Goal: Task Accomplishment & Management: Use online tool/utility

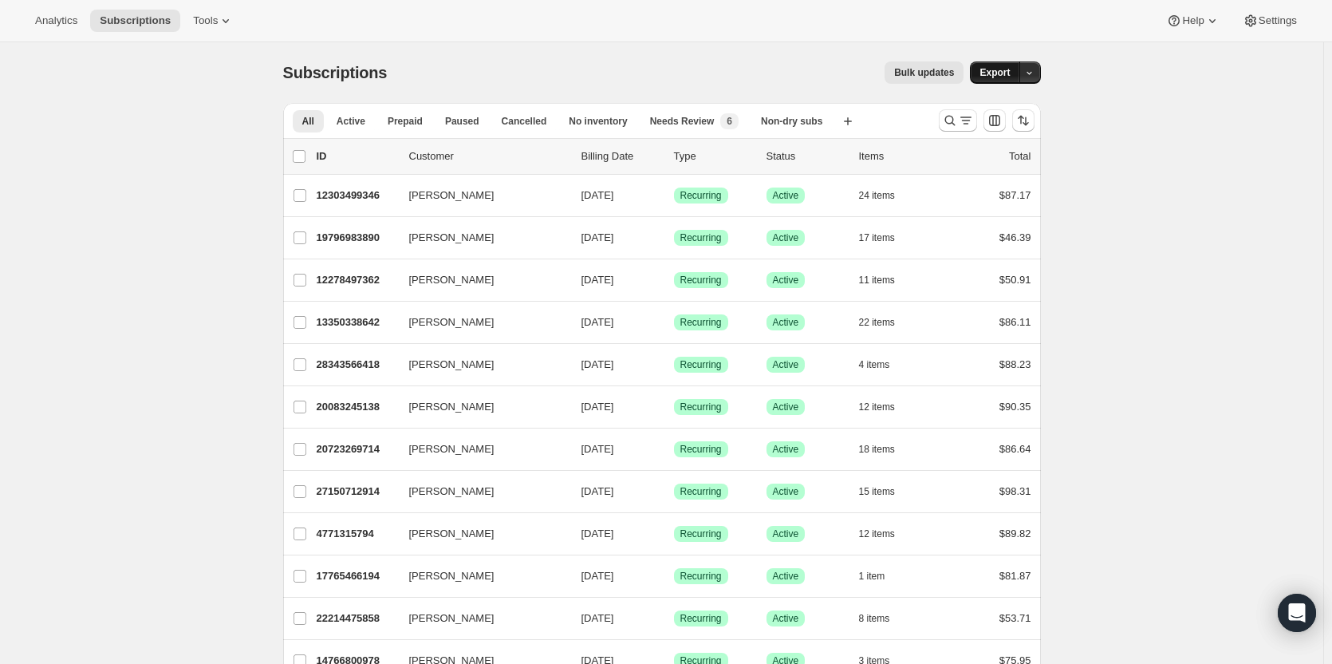
click at [1002, 70] on span "Export" at bounding box center [994, 72] width 30 height 13
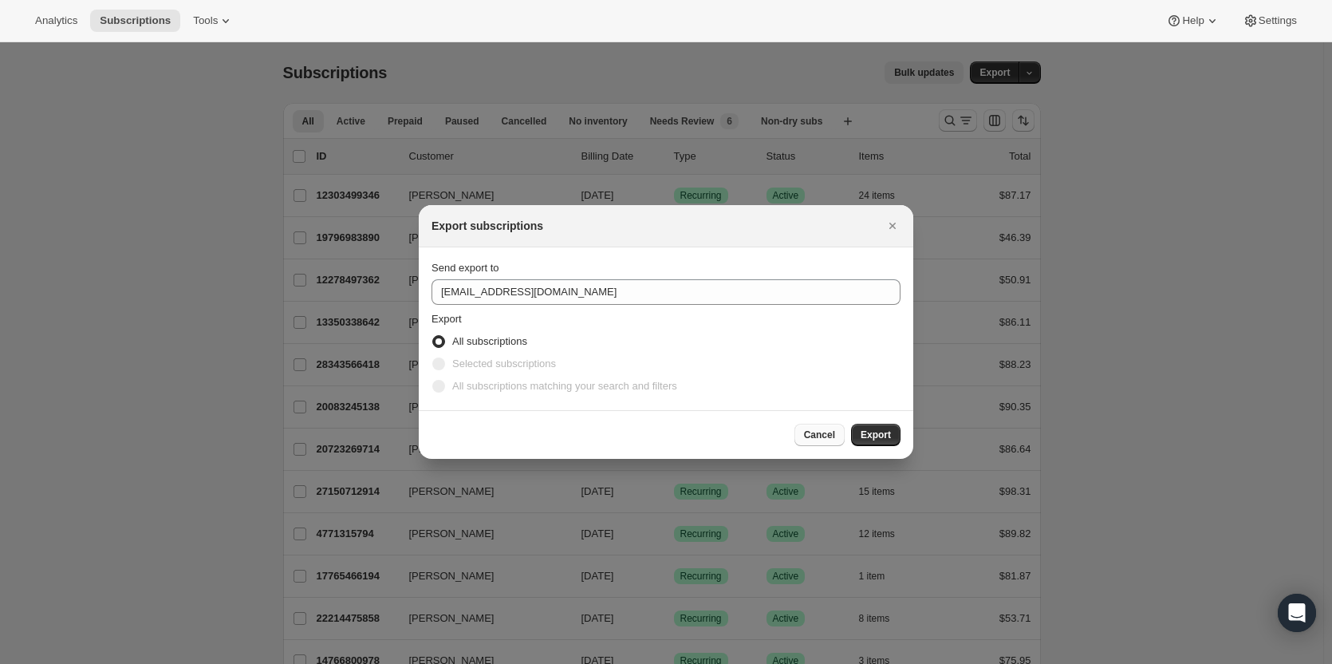
click at [821, 428] on button "Cancel" at bounding box center [819, 435] width 50 height 22
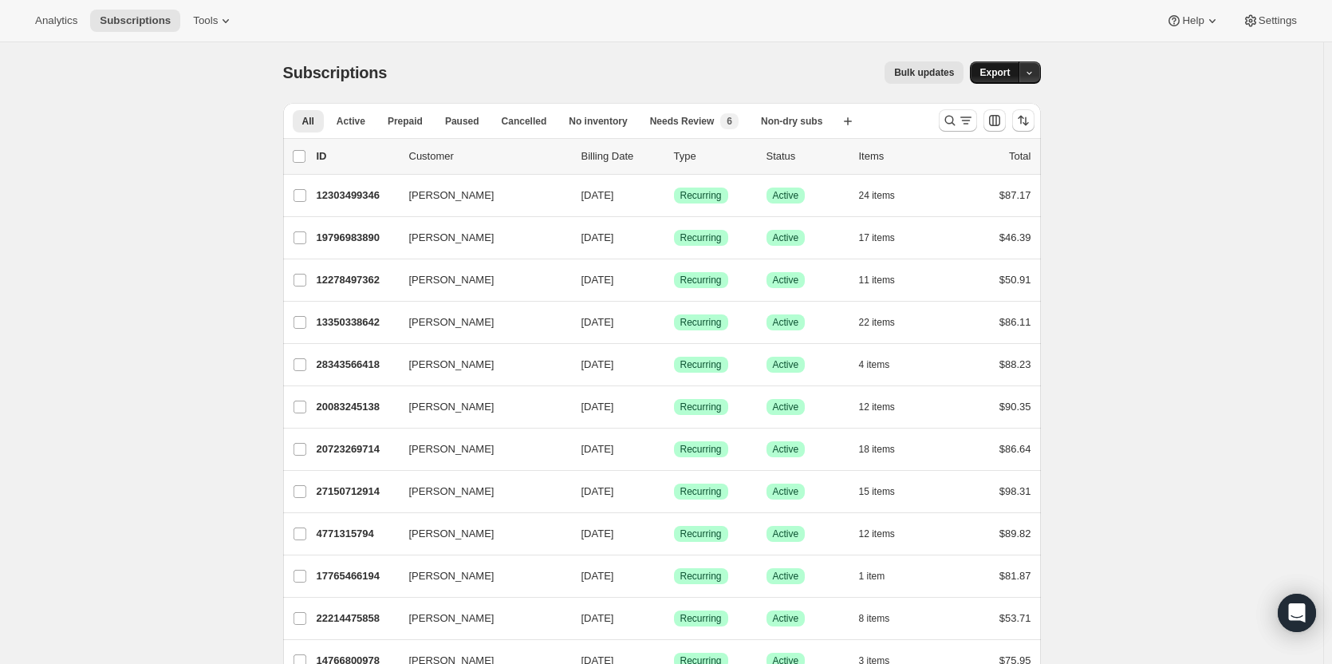
click at [1006, 70] on span "Export" at bounding box center [994, 72] width 30 height 13
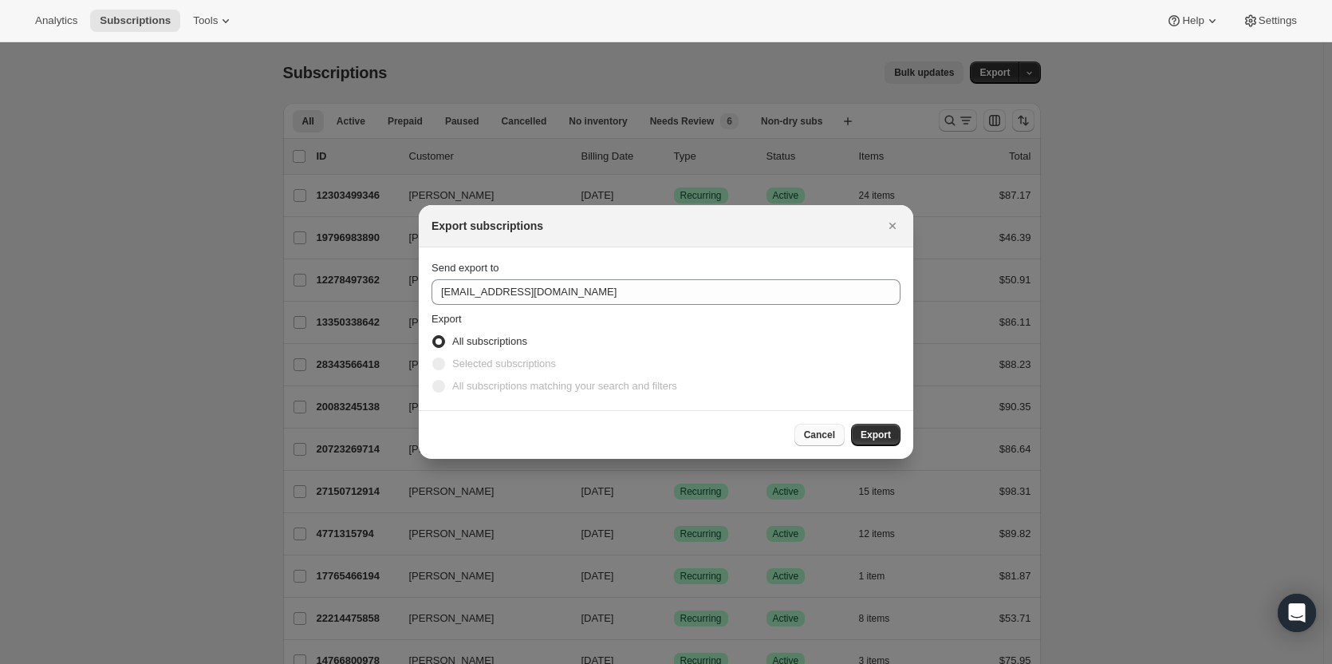
click at [827, 436] on span "Cancel" at bounding box center [819, 434] width 31 height 13
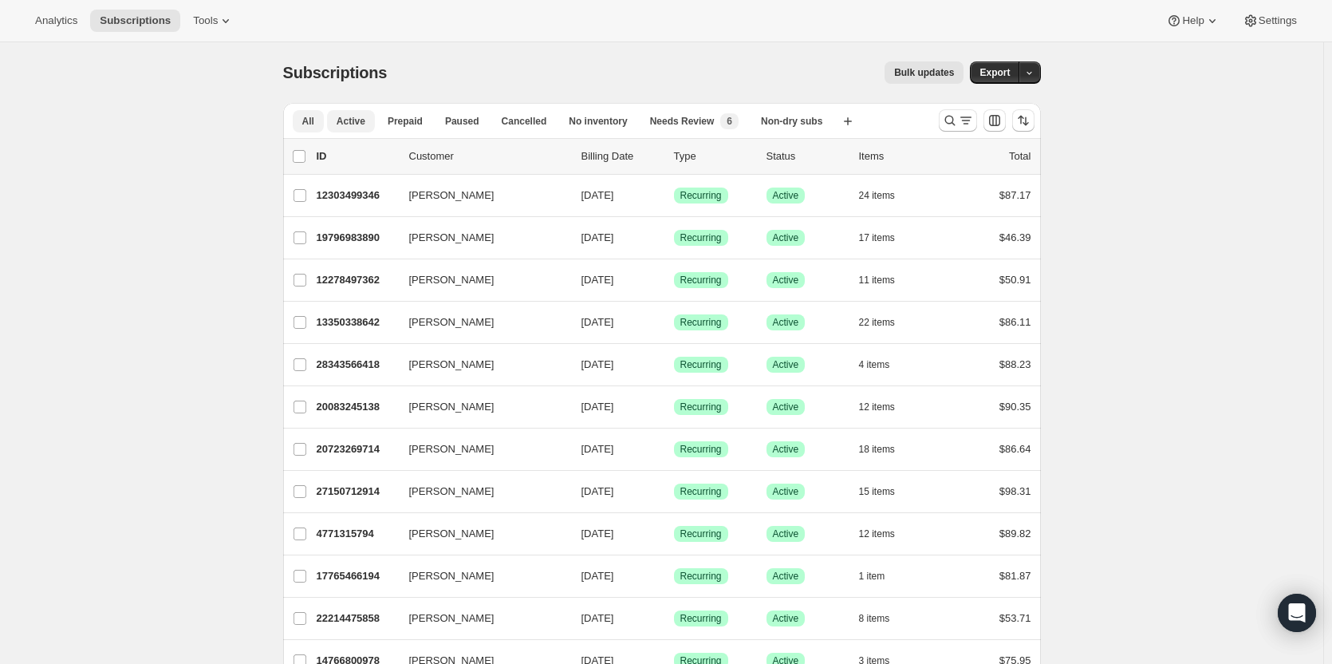
click at [354, 124] on span "Active" at bounding box center [351, 121] width 29 height 13
click at [997, 73] on span "Export" at bounding box center [994, 72] width 30 height 13
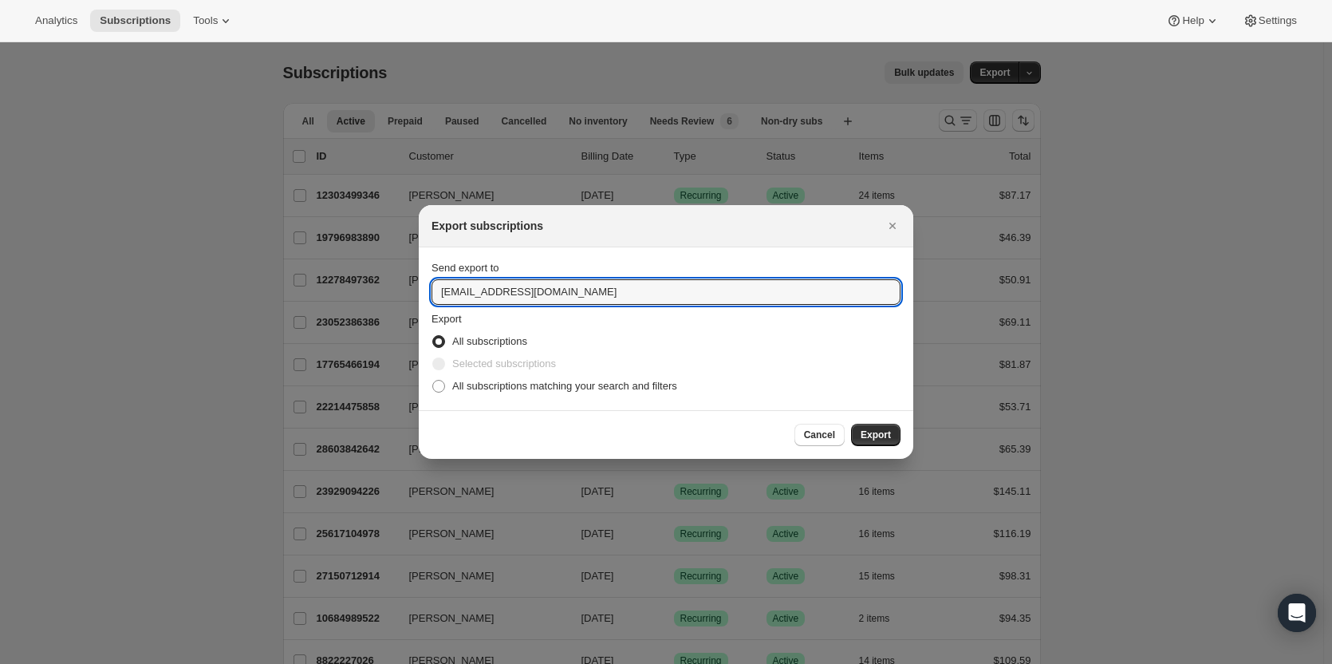
drag, startPoint x: 455, startPoint y: 294, endPoint x: 424, endPoint y: 293, distance: 31.9
click at [424, 293] on section "Send export to care@uponafarm.com Export All subscriptions Selected subscriptio…" at bounding box center [666, 328] width 495 height 163
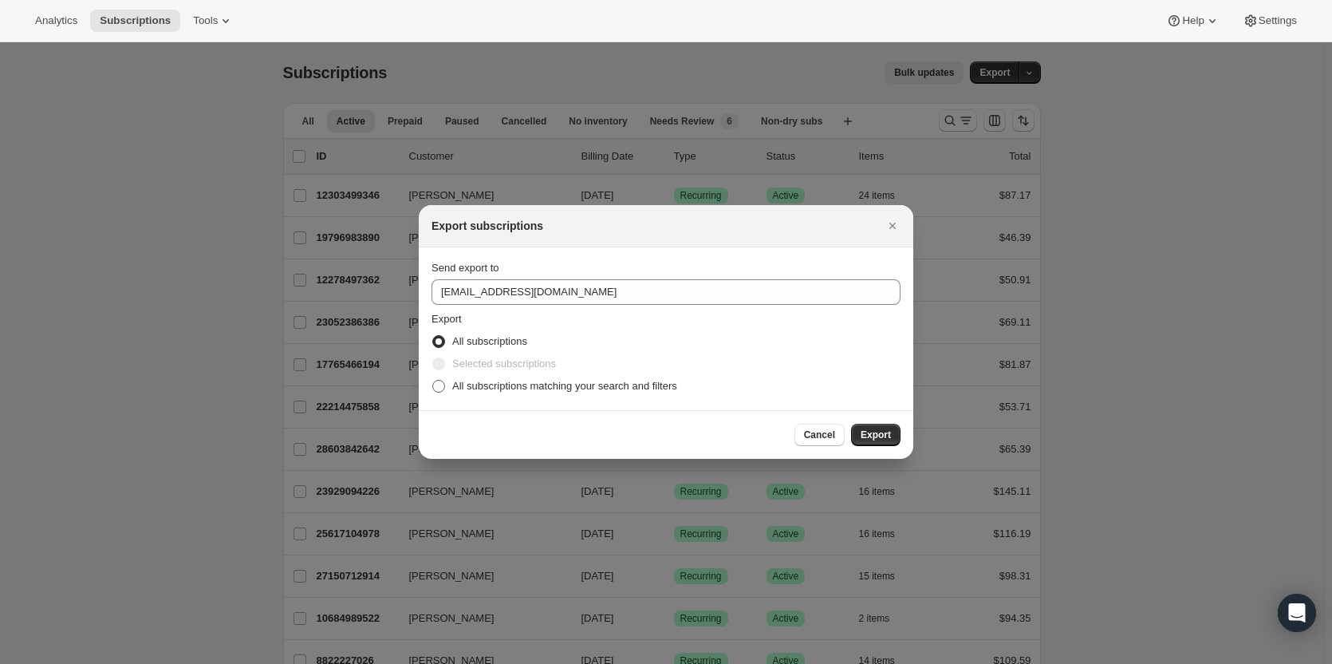
click at [441, 384] on span ":ra:" at bounding box center [438, 386] width 13 height 13
click at [433, 380] on input "All subscriptions matching your search and filters" at bounding box center [432, 380] width 1 height 1
radio input "true"
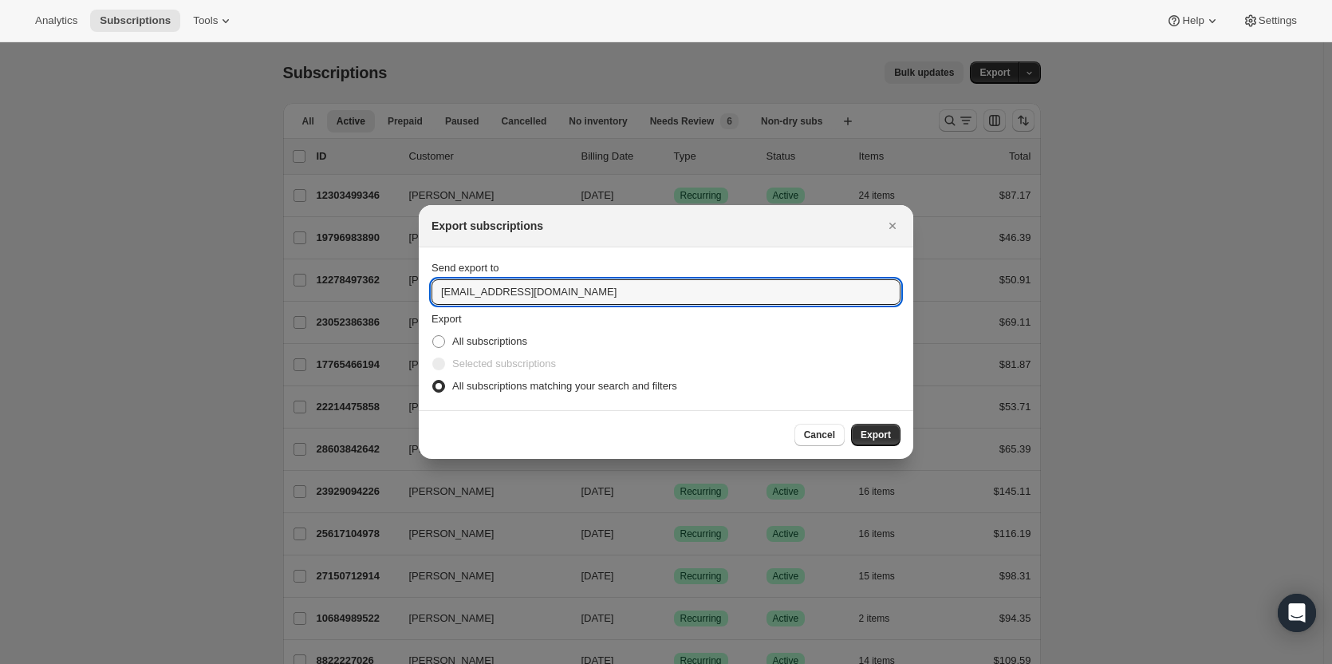
drag, startPoint x: 458, startPoint y: 291, endPoint x: 378, endPoint y: 306, distance: 81.2
type input "ellen@uponafarm.com"
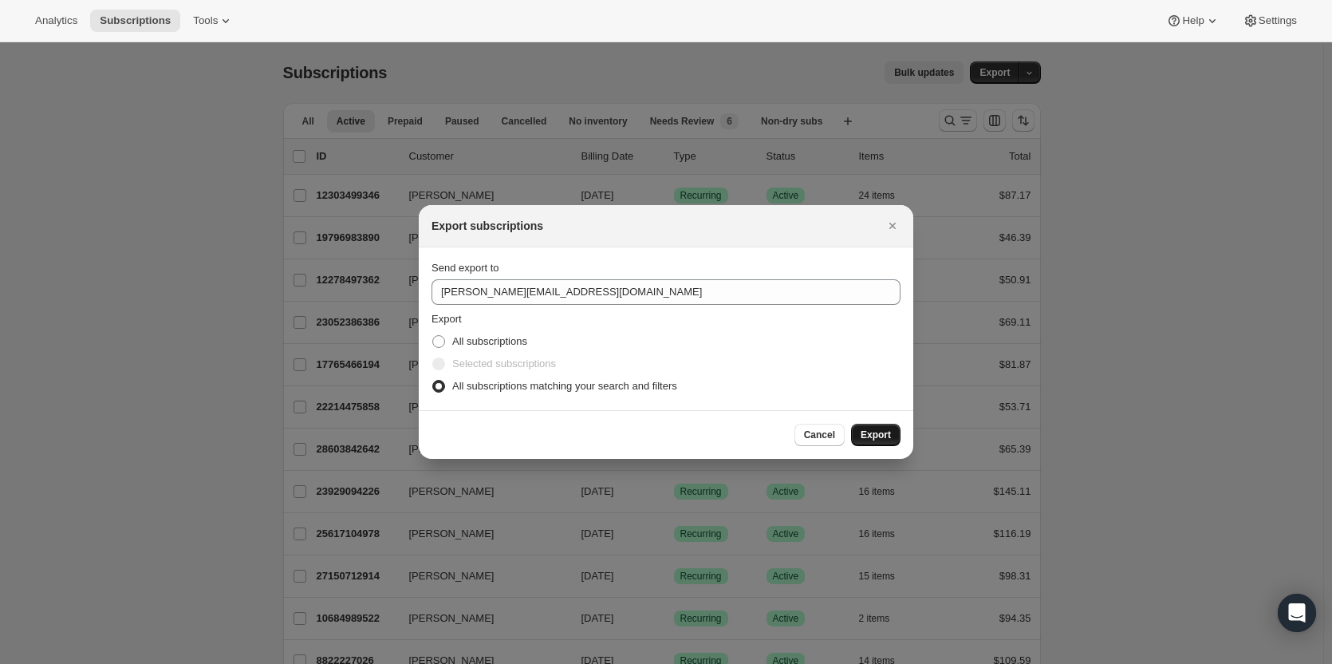
click at [893, 437] on button "Export" at bounding box center [875, 435] width 49 height 22
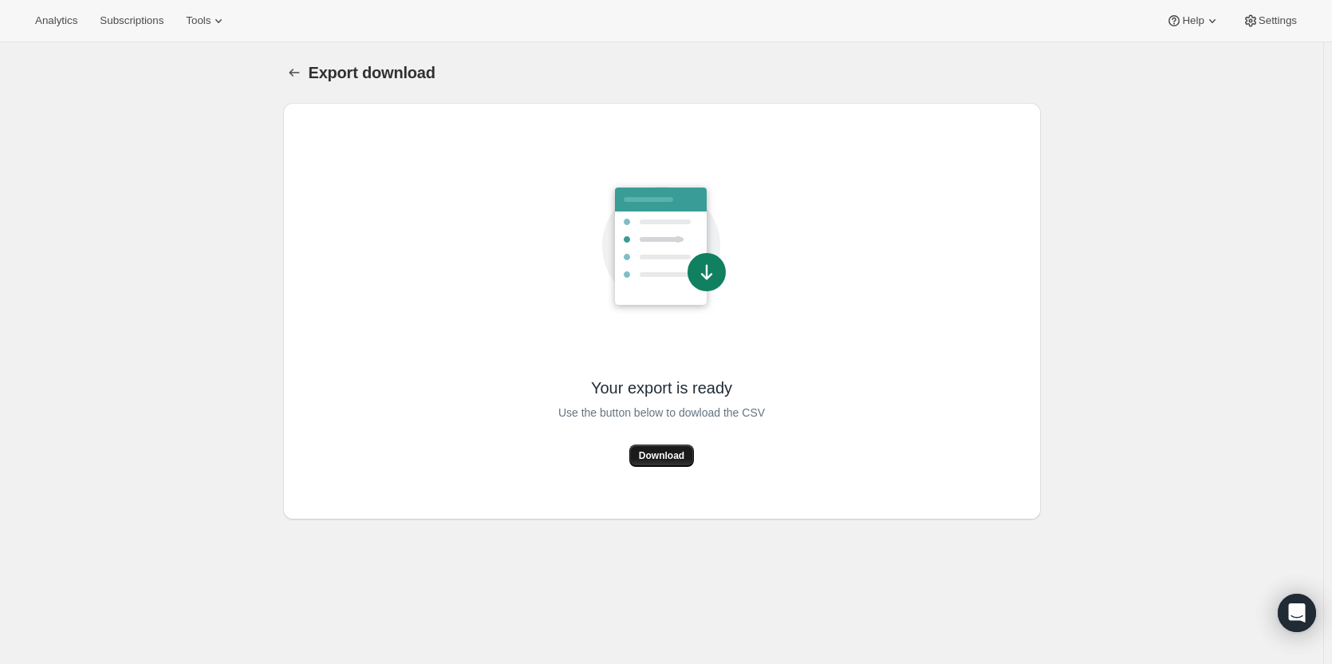
click at [658, 448] on button "Download" at bounding box center [661, 455] width 65 height 22
click at [135, 24] on span "Subscriptions" at bounding box center [132, 20] width 64 height 13
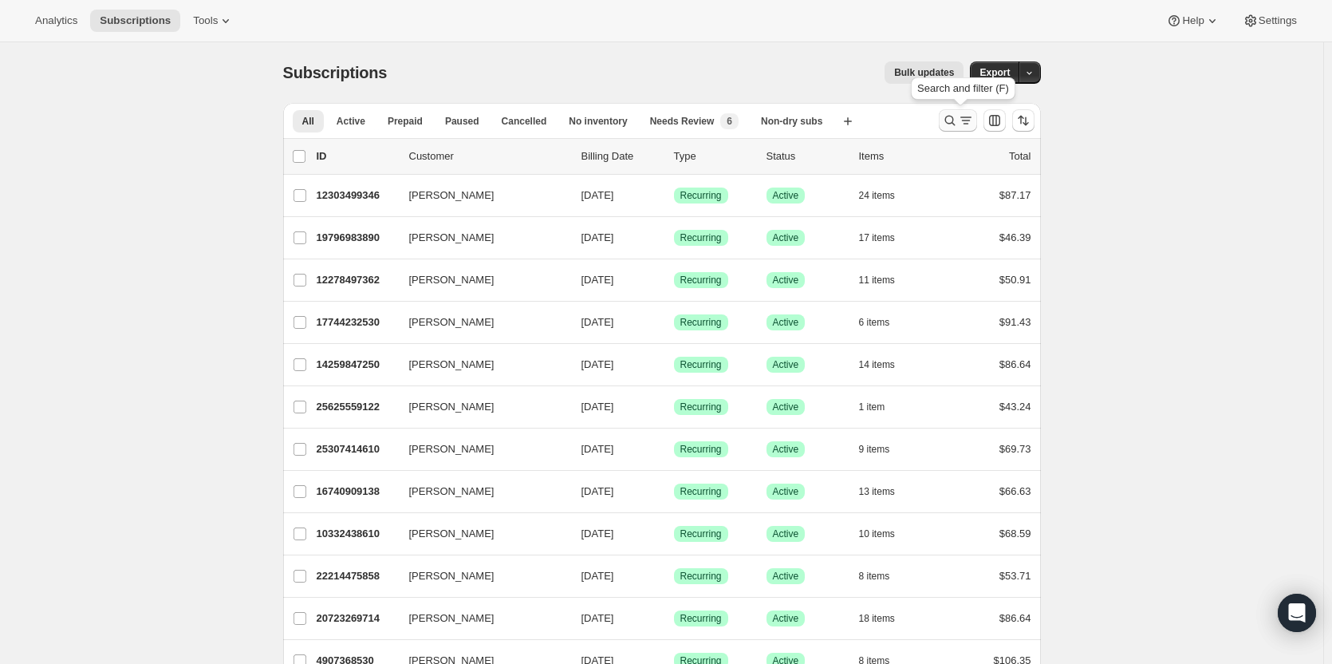
click at [953, 122] on icon "Search and filter results" at bounding box center [950, 120] width 16 height 16
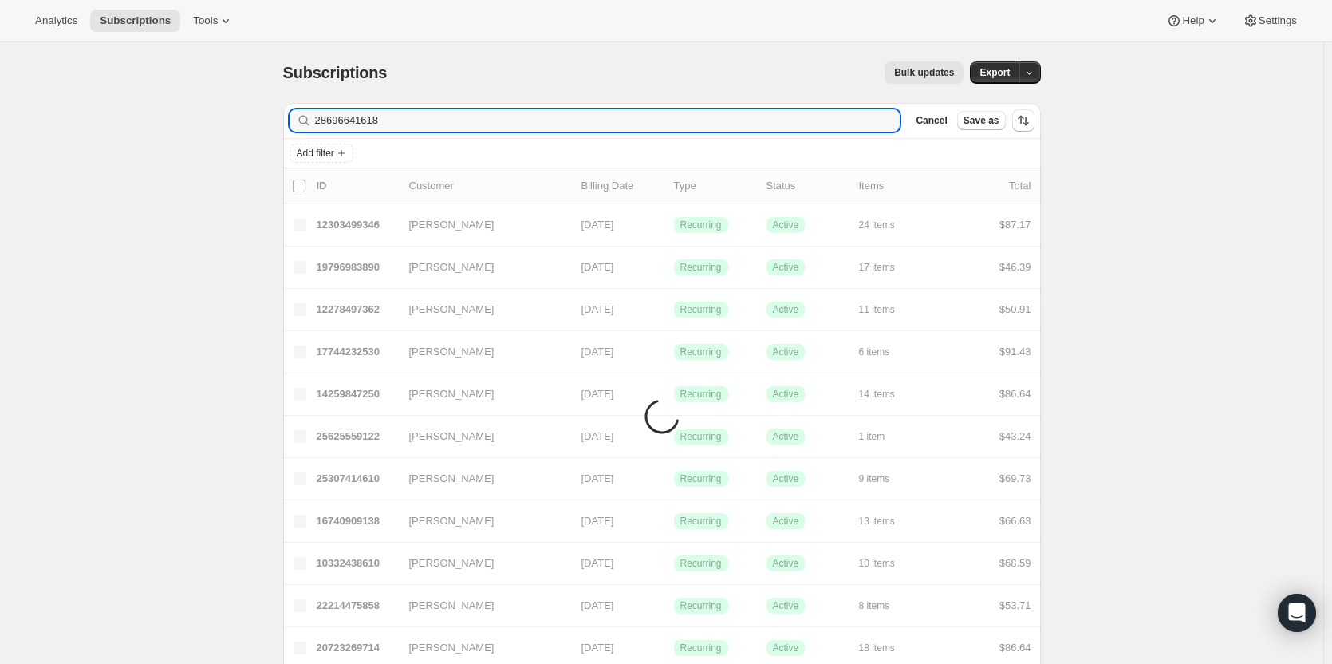
type input "28696641618"
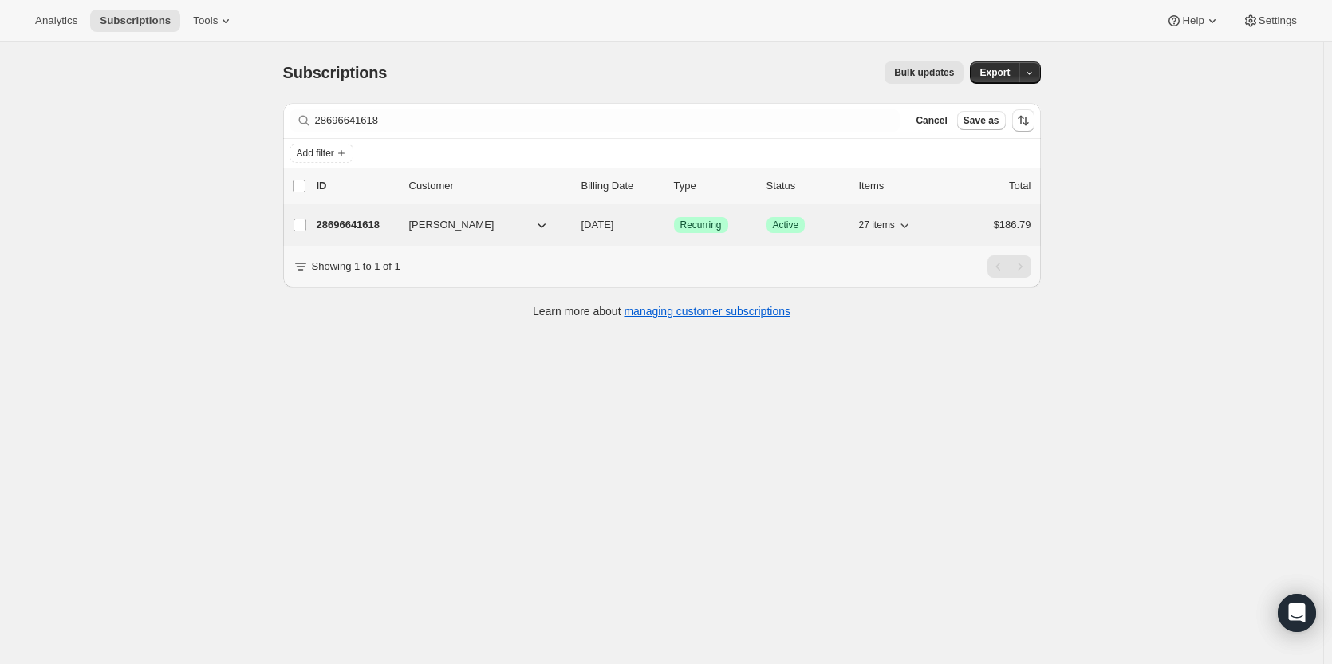
click at [364, 231] on p "28696641618" at bounding box center [357, 225] width 80 height 16
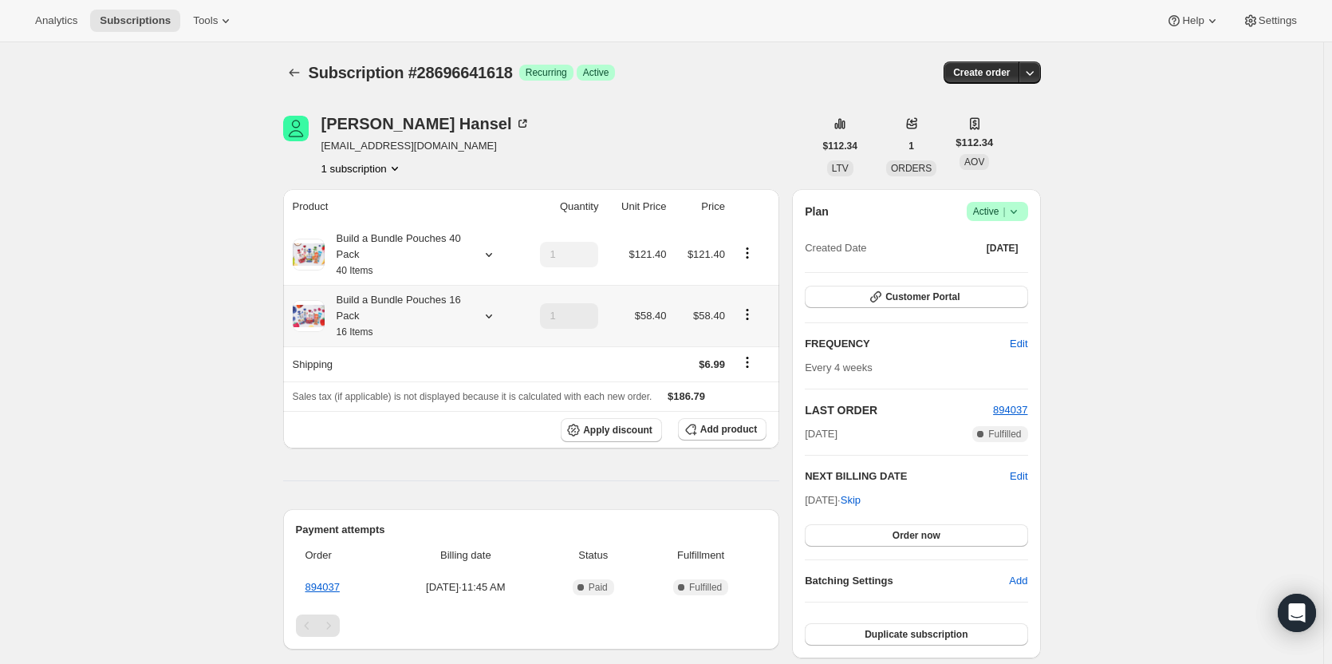
click at [482, 317] on div at bounding box center [486, 316] width 22 height 16
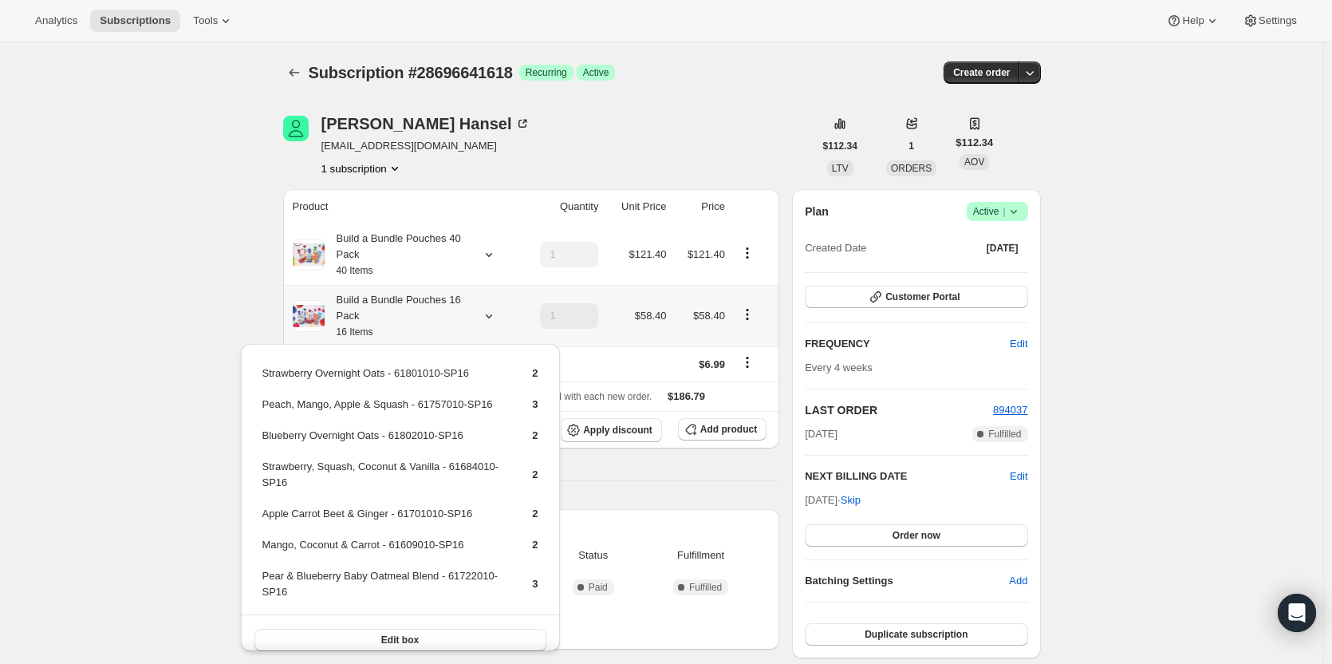
click at [481, 317] on div at bounding box center [486, 316] width 22 height 16
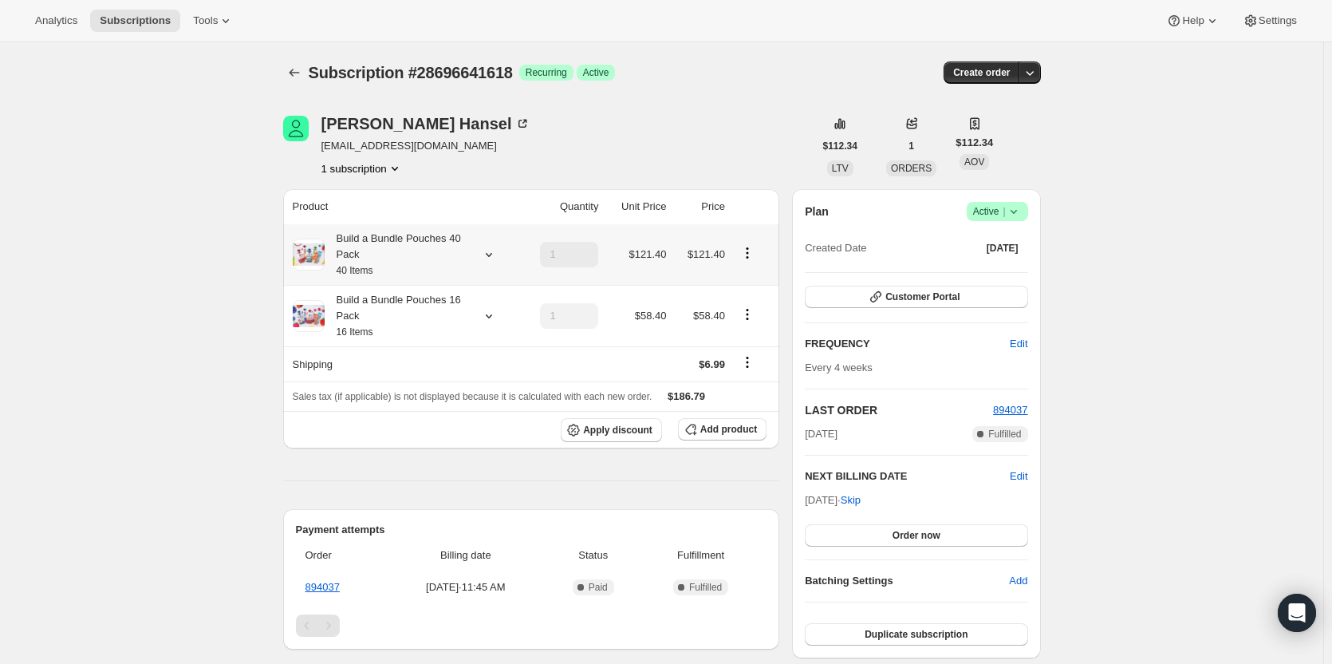
click at [494, 247] on icon at bounding box center [489, 254] width 16 height 16
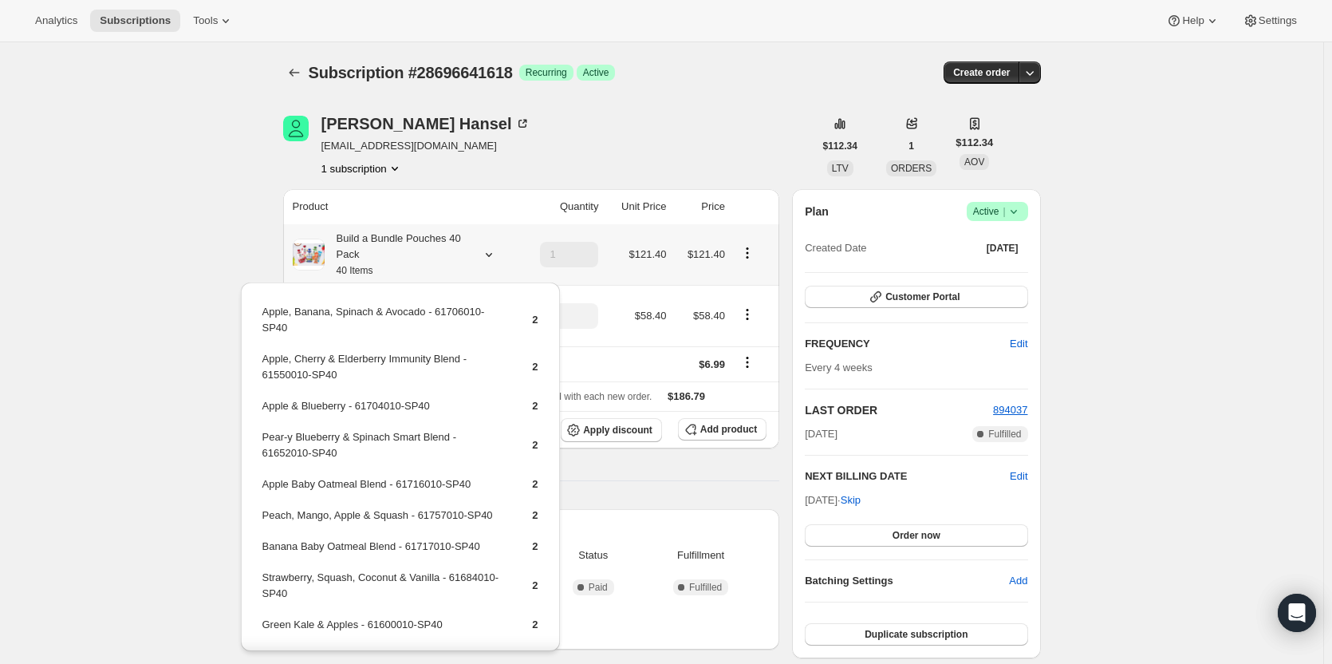
click at [494, 247] on icon at bounding box center [489, 254] width 16 height 16
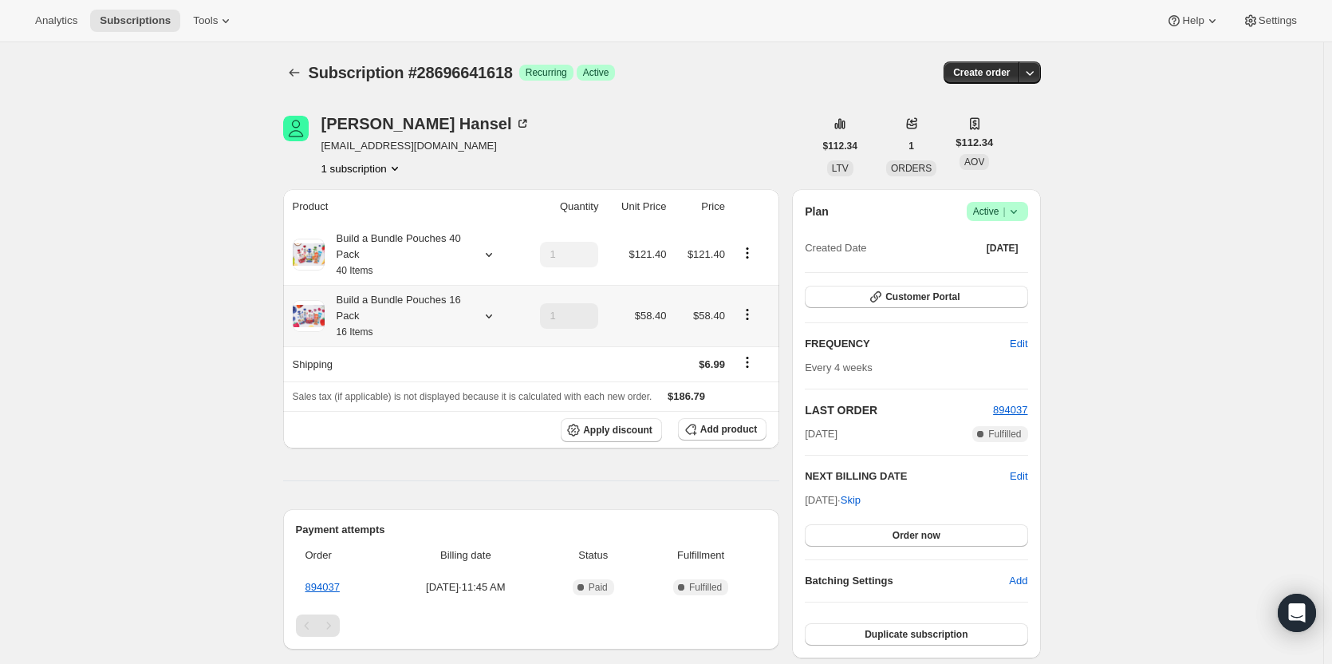
click at [477, 315] on div "Build a Bundle Pouches 16 Pack 16 Items" at bounding box center [404, 316] width 222 height 48
click at [491, 313] on icon at bounding box center [489, 316] width 16 height 16
click at [902, 296] on span "Customer Portal" at bounding box center [922, 296] width 74 height 13
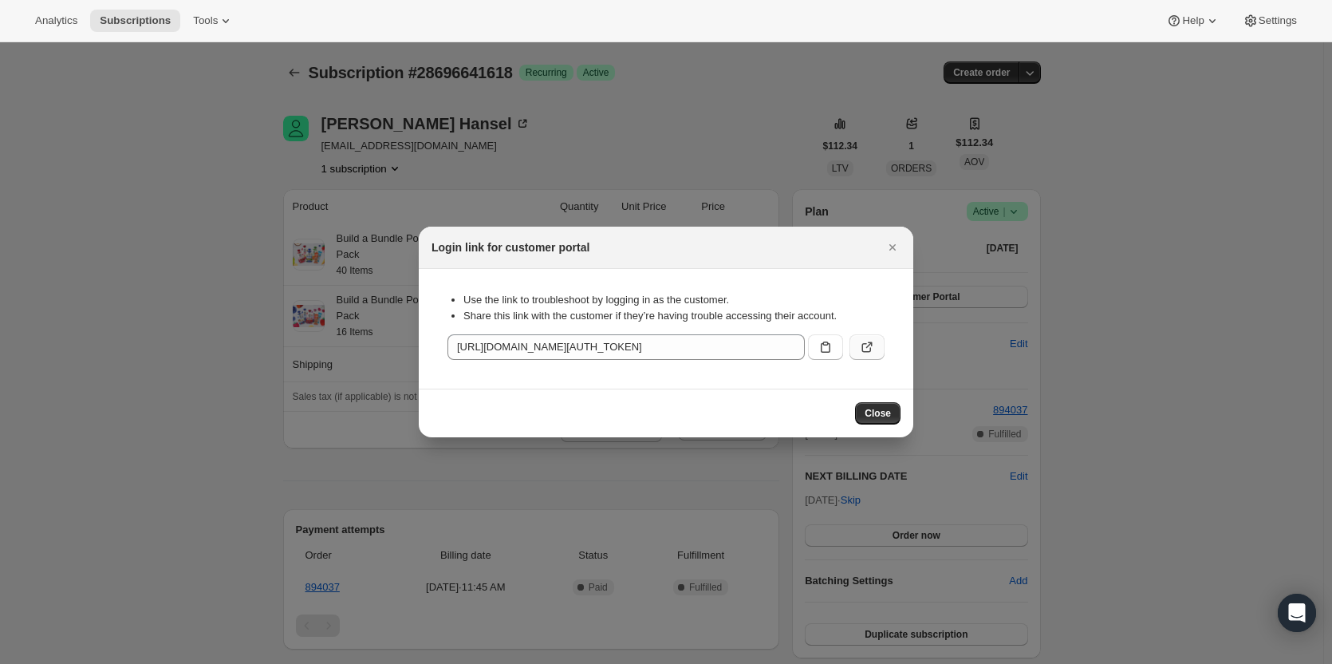
click at [869, 346] on icon ":rc8:" at bounding box center [867, 347] width 16 height 16
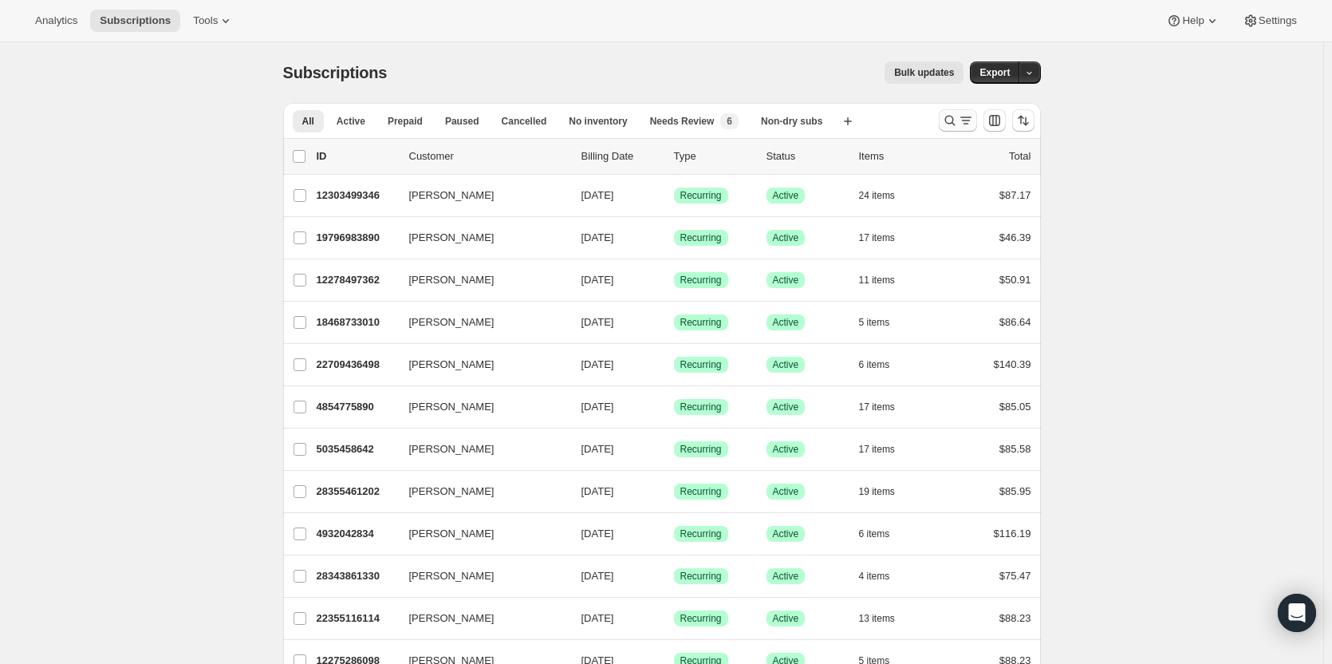
click at [958, 124] on icon "Search and filter results" at bounding box center [950, 120] width 16 height 16
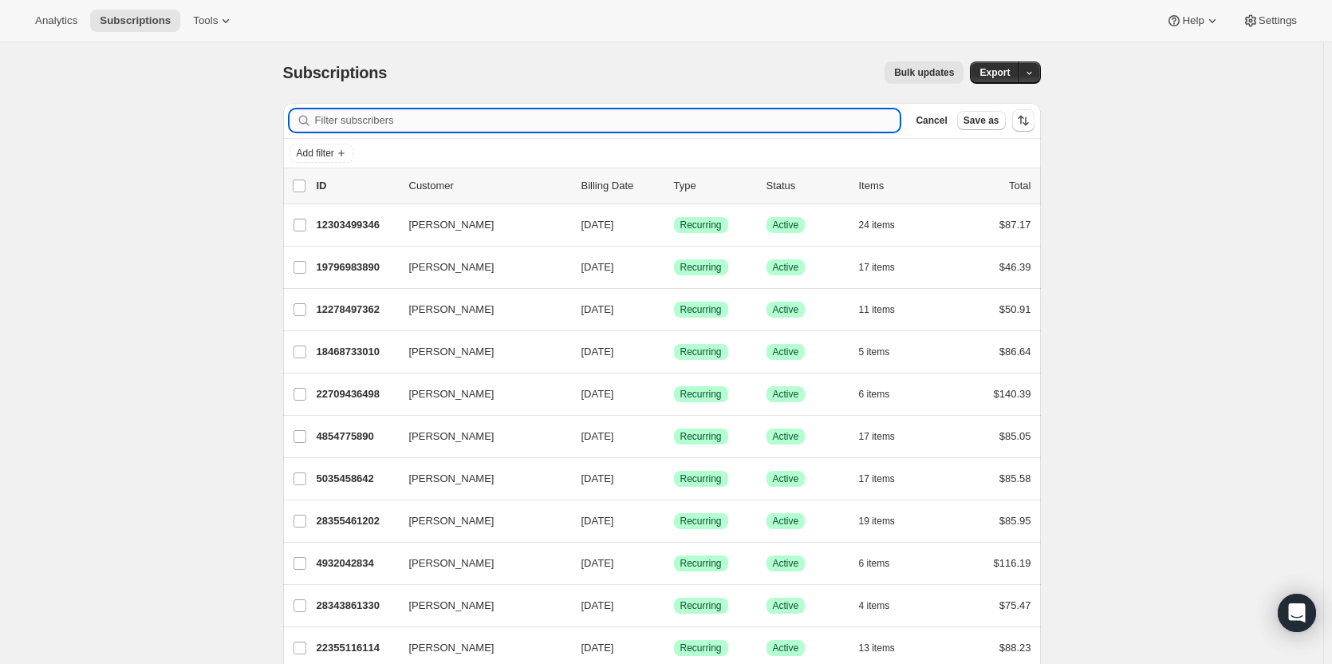
paste input "28416540754"
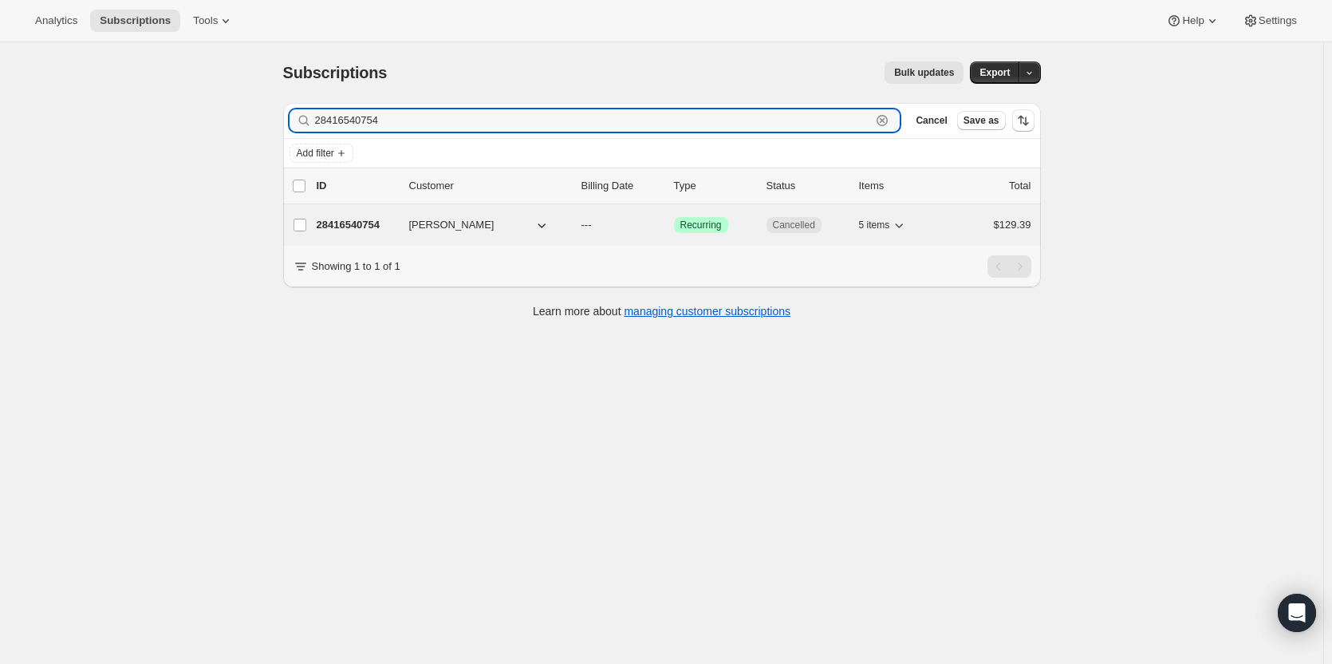
type input "28416540754"
click at [343, 227] on p "28416540754" at bounding box center [357, 225] width 80 height 16
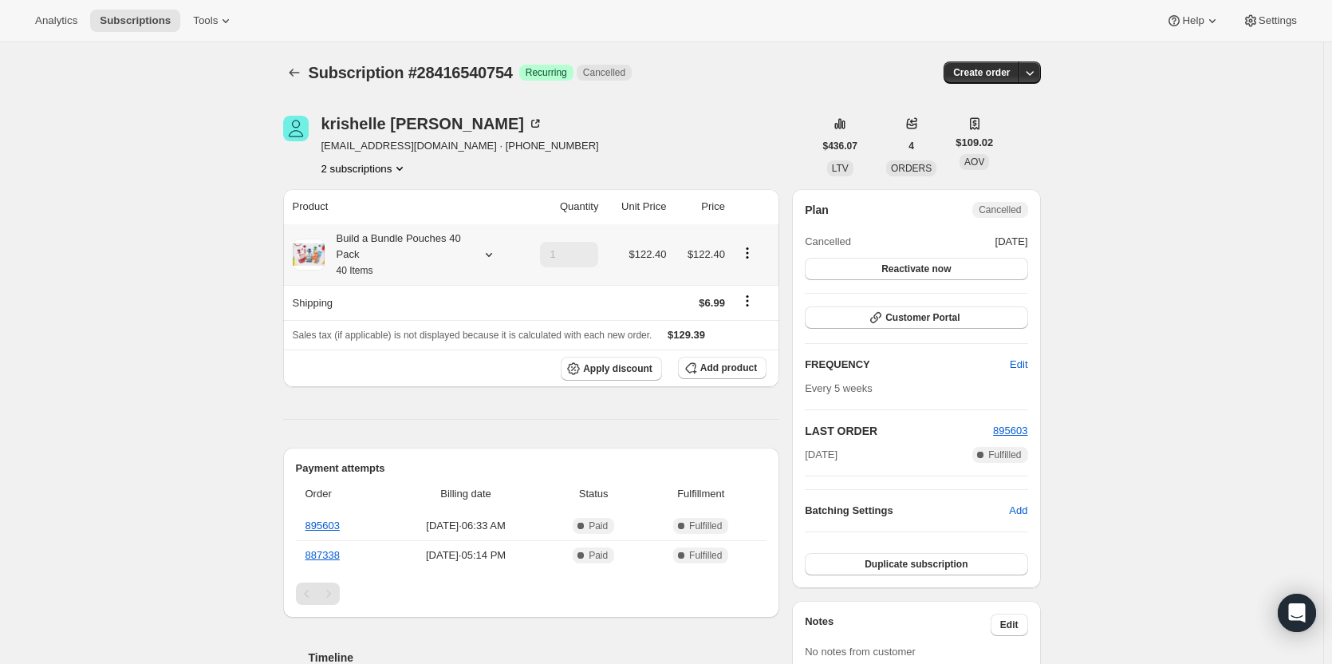
click at [447, 255] on div "Build a Bundle Pouches 40 Pack 40 Items" at bounding box center [397, 255] width 144 height 48
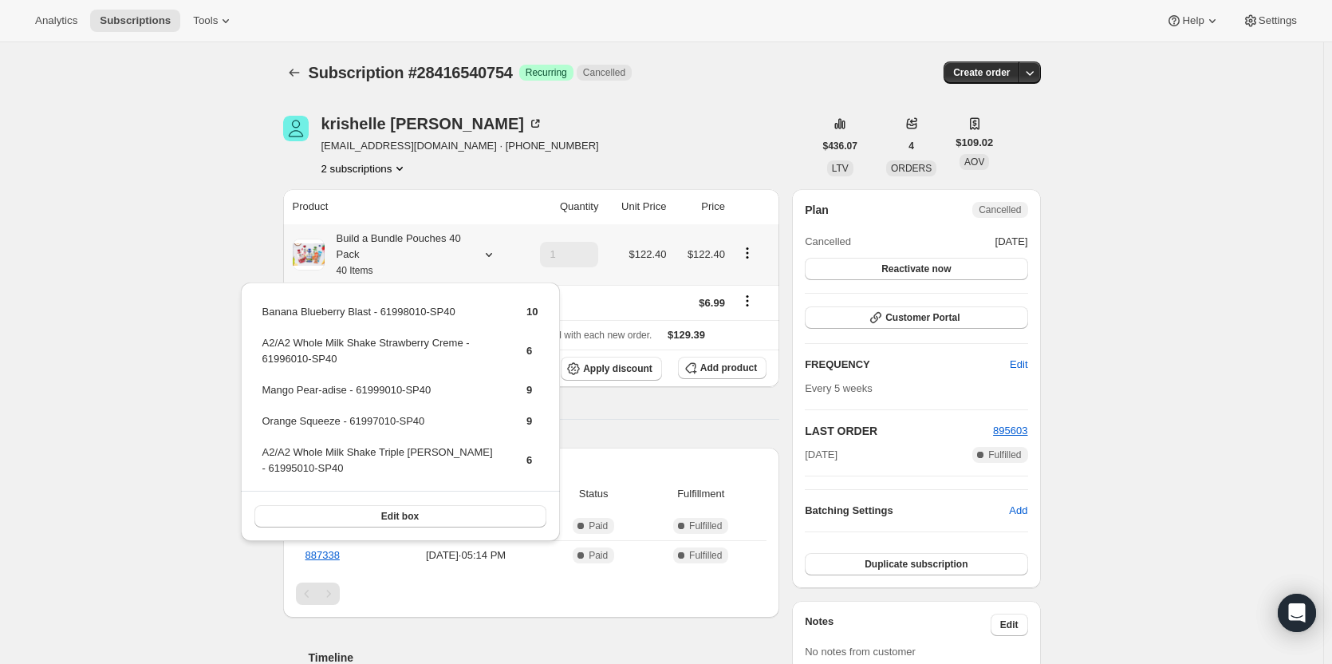
click at [447, 255] on div "Build a Bundle Pouches 40 Pack 40 Items" at bounding box center [397, 255] width 144 height 48
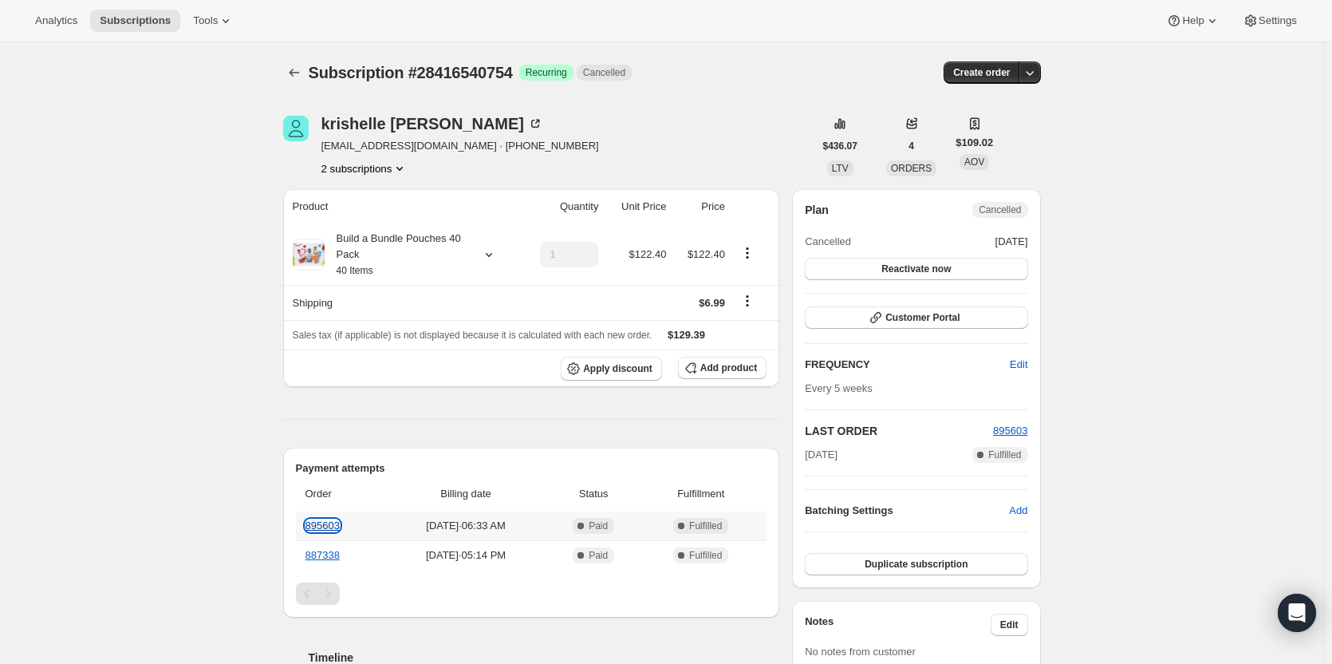
click at [320, 528] on link "895603" at bounding box center [322, 525] width 34 height 12
